Goal: Information Seeking & Learning: Learn about a topic

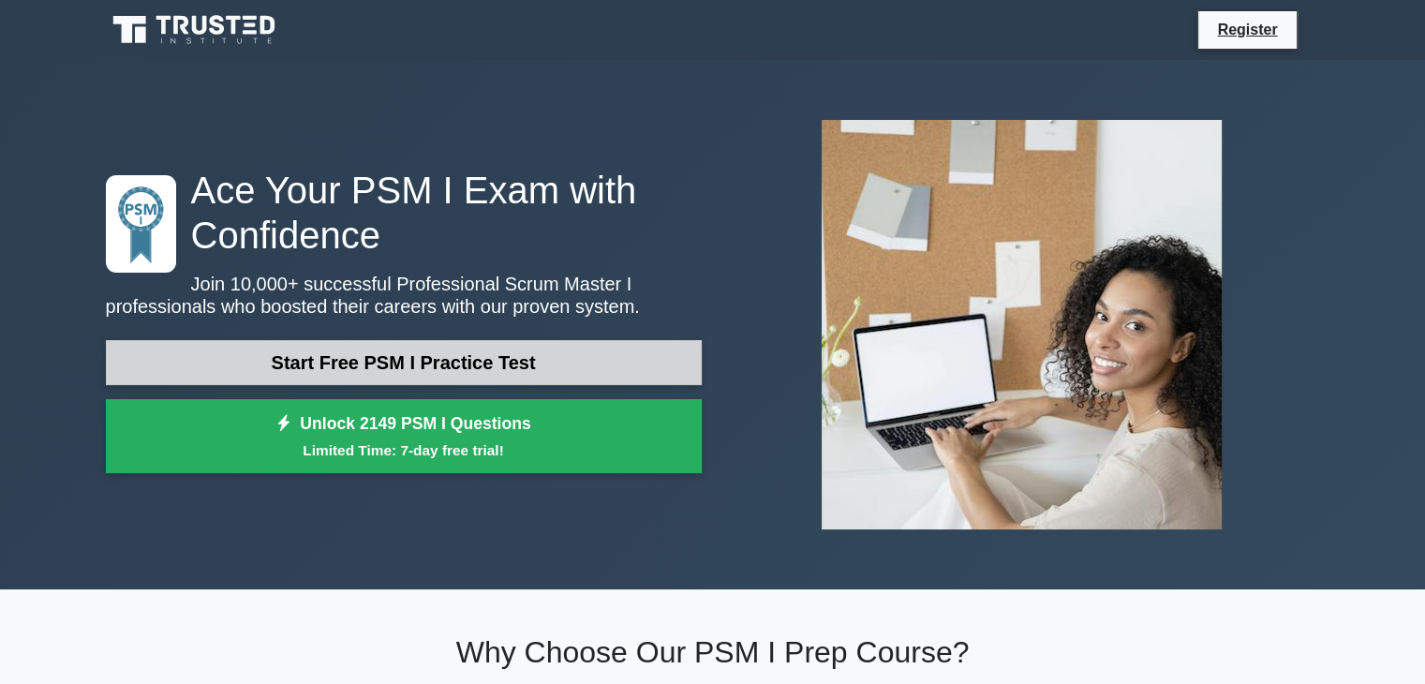
click at [410, 363] on link "Start Free PSM I Practice Test" at bounding box center [404, 362] width 596 height 45
